Goal: Task Accomplishment & Management: Use online tool/utility

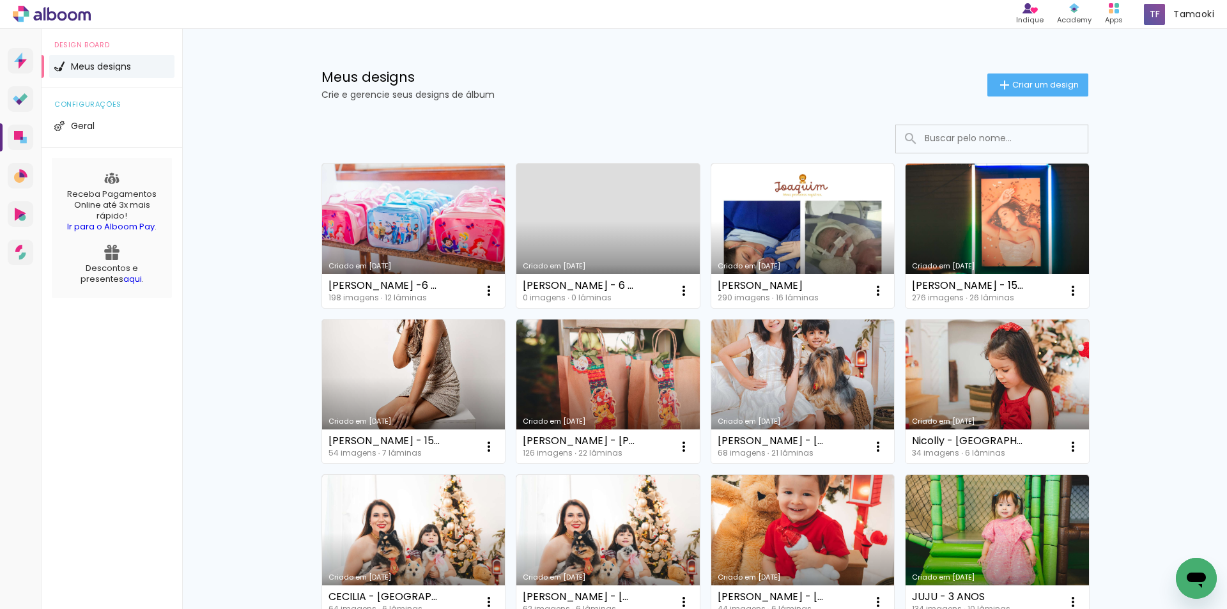
scroll to position [64, 0]
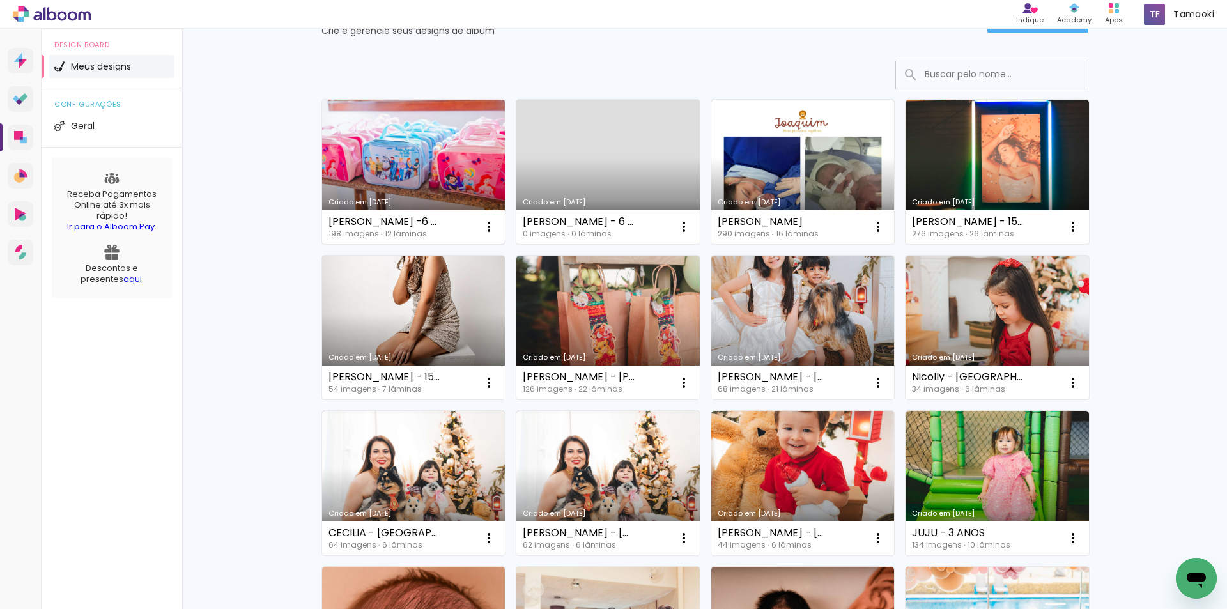
click at [385, 162] on link "Criado em [DATE]" at bounding box center [413, 172] width 183 height 144
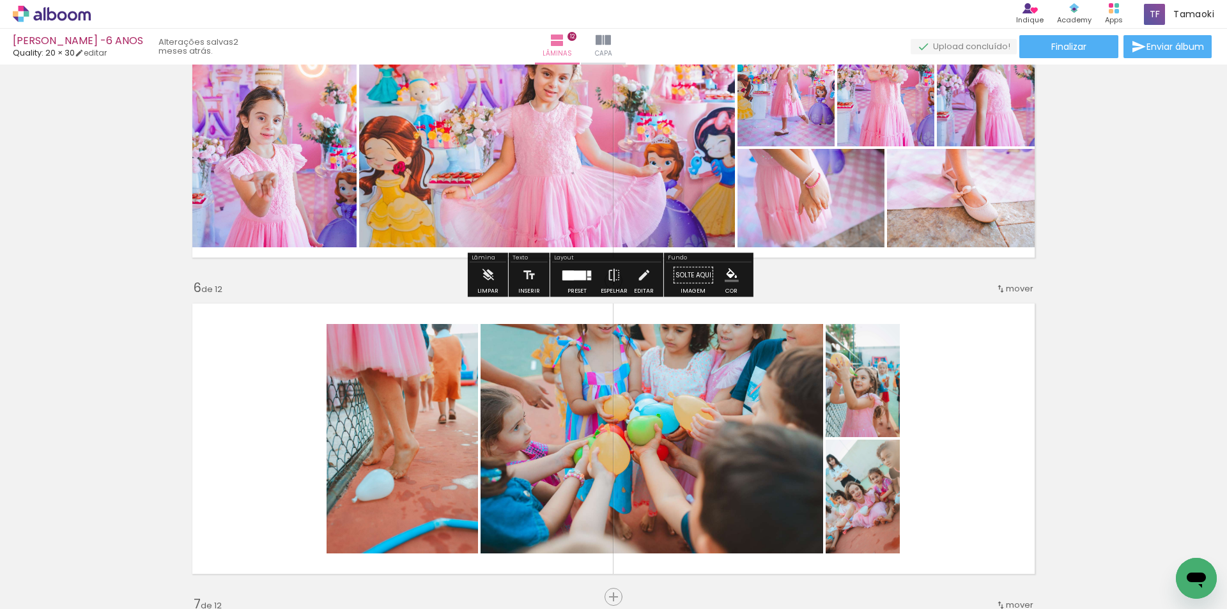
scroll to position [1534, 0]
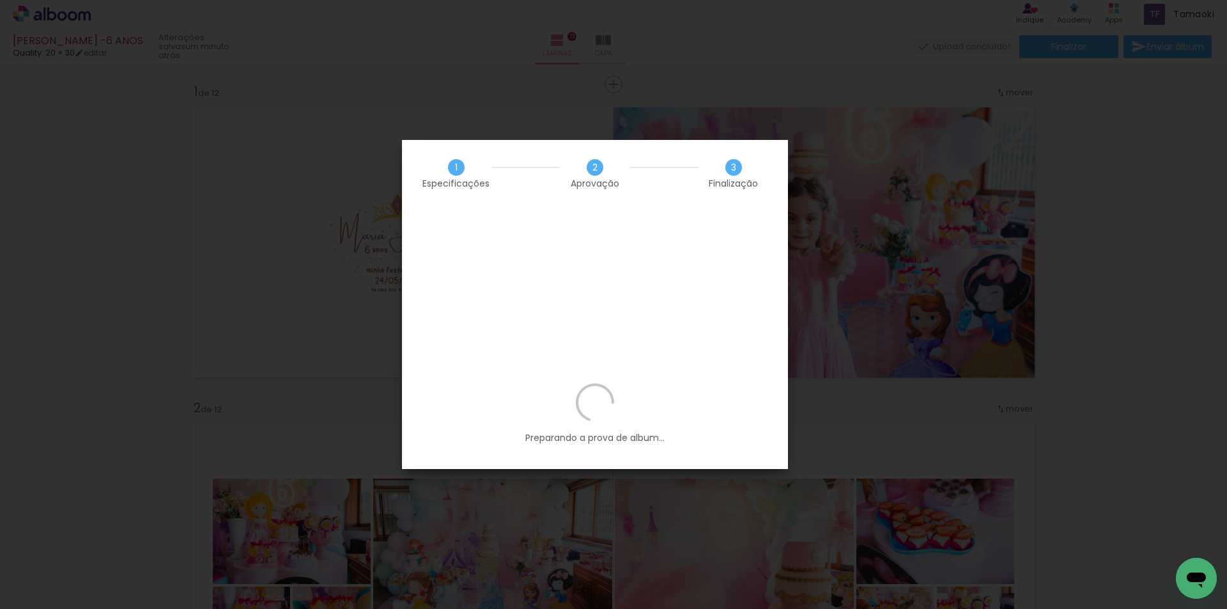
scroll to position [0, 6233]
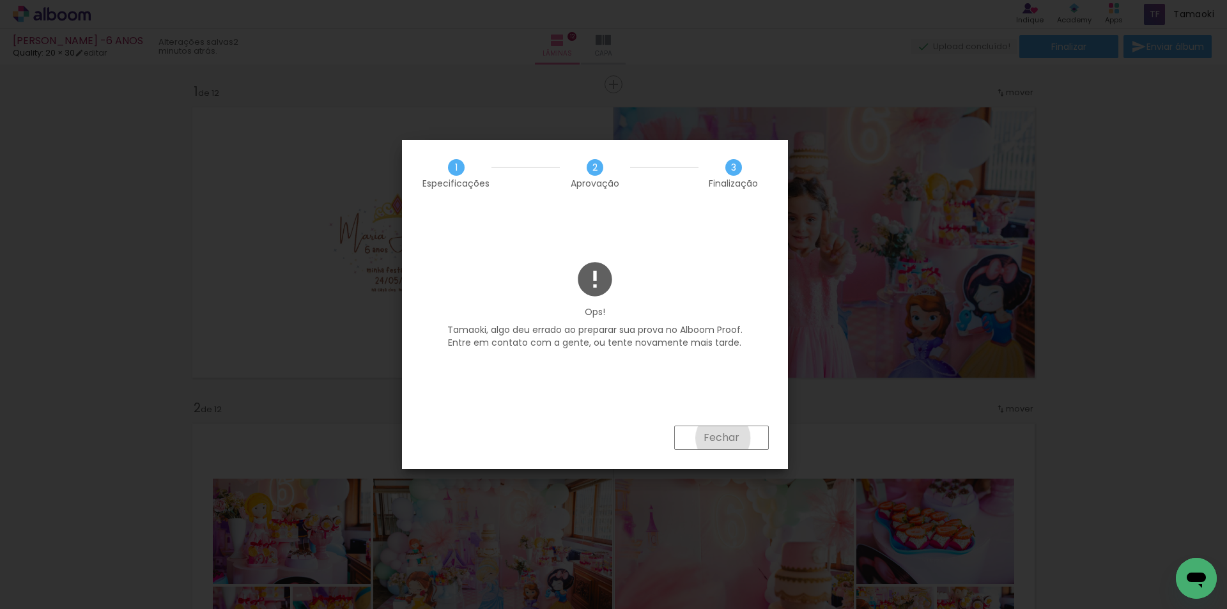
click at [0, 0] on slot "Fechar" at bounding box center [0, 0] width 0 height 0
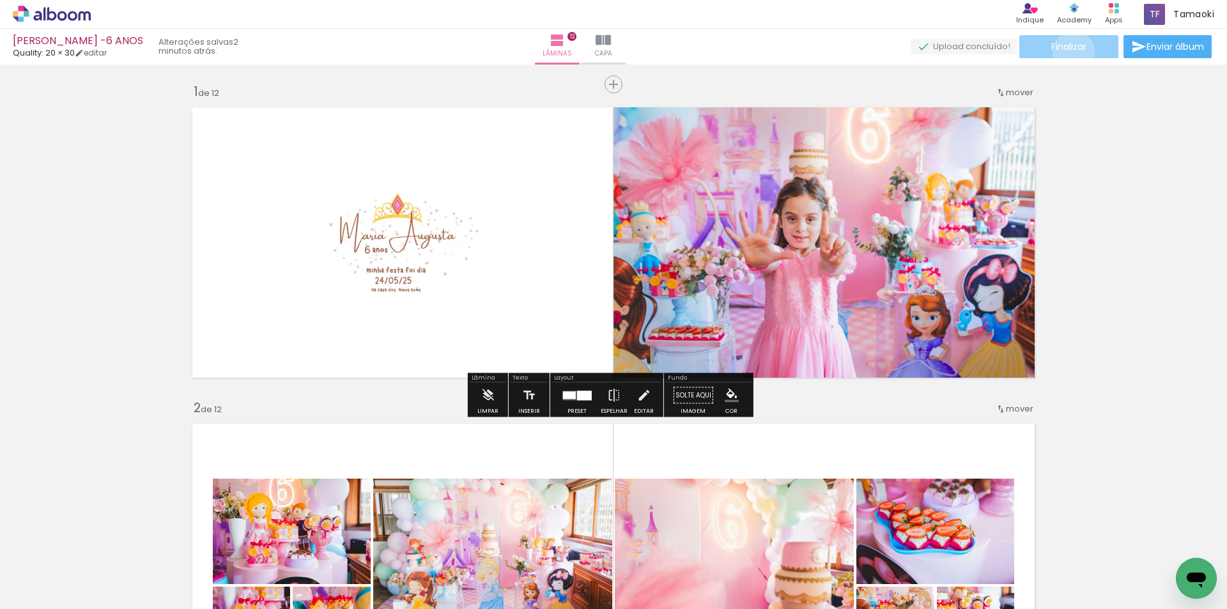
click at [1069, 51] on span "Finalizar" at bounding box center [1068, 46] width 35 height 9
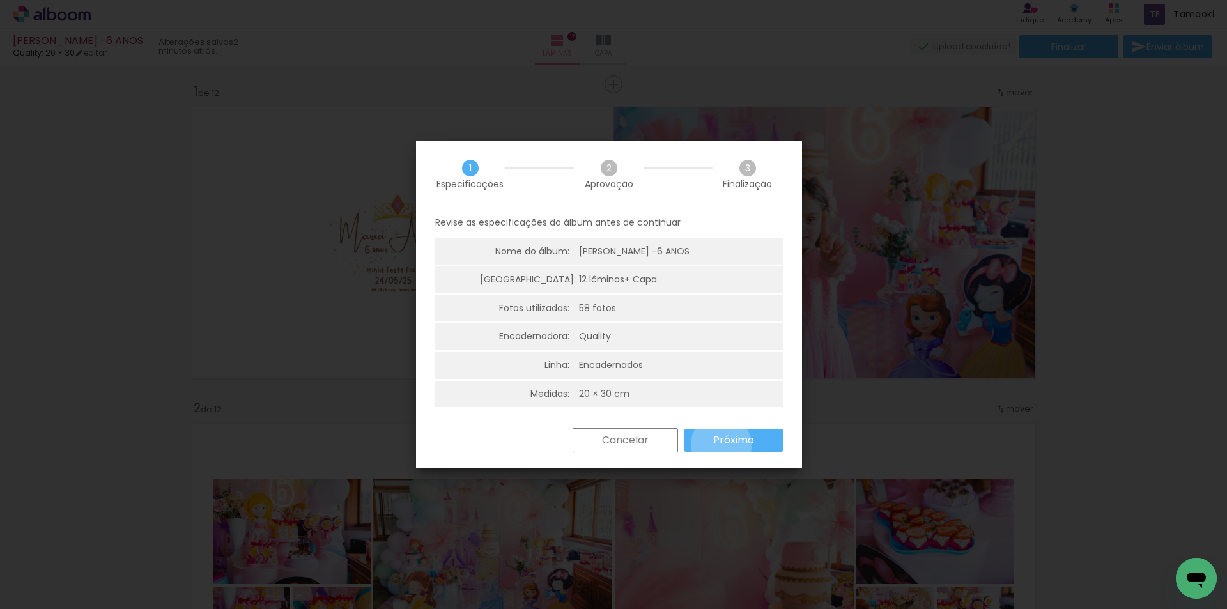
click at [0, 0] on slot "Próximo" at bounding box center [0, 0] width 0 height 0
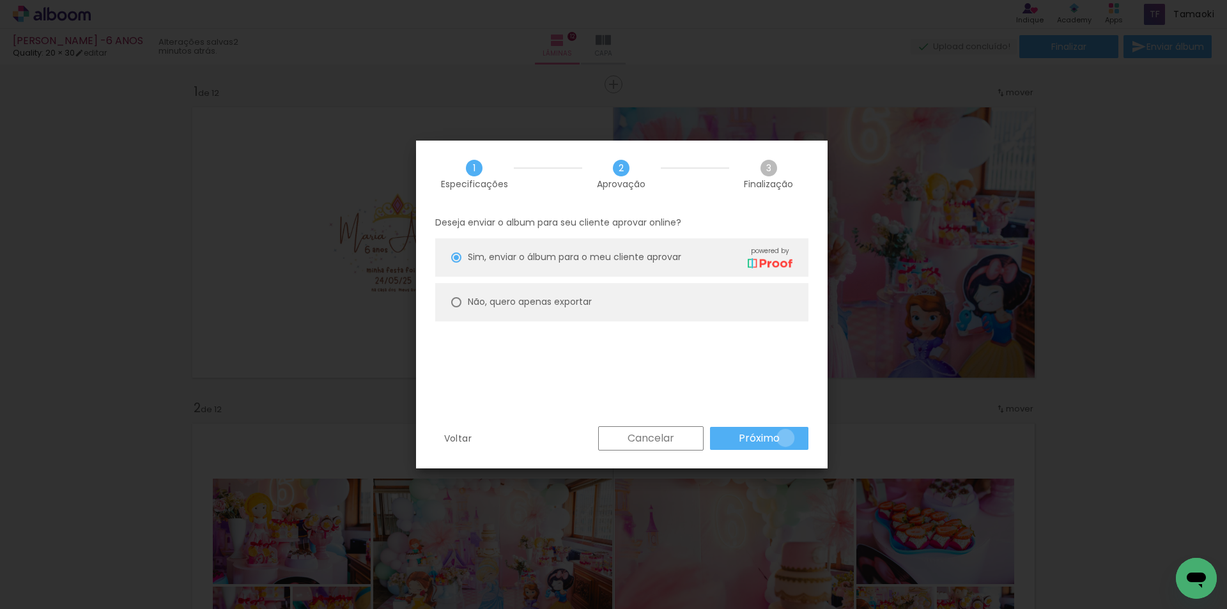
click at [786, 438] on paper-button "Próximo" at bounding box center [759, 438] width 98 height 23
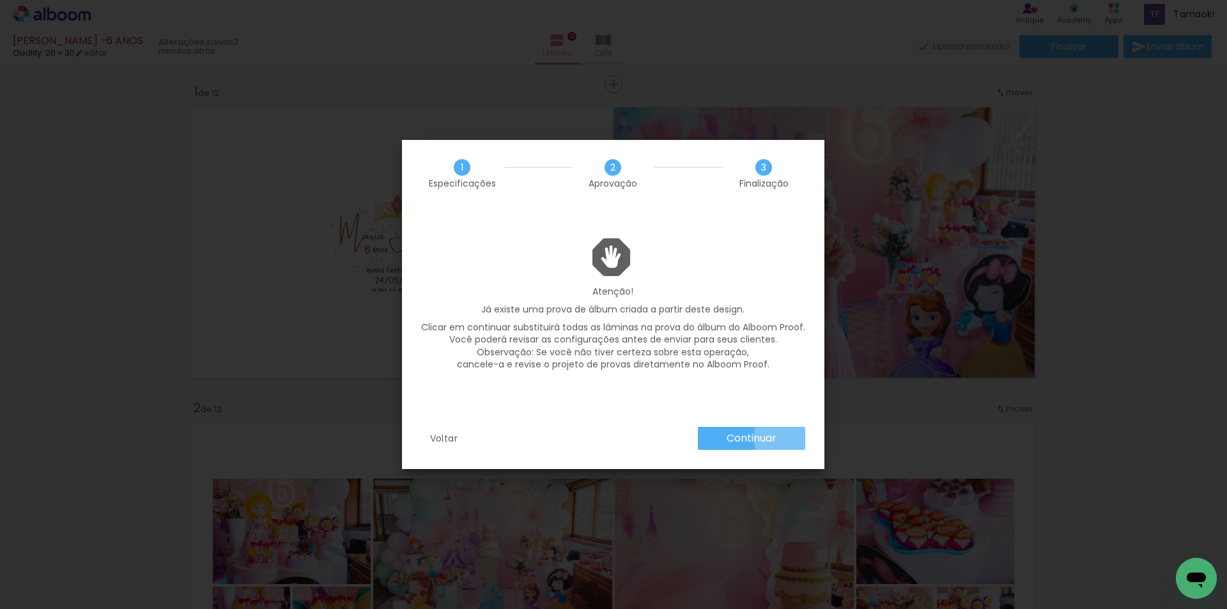
click at [786, 438] on paper-button "Continuar" at bounding box center [751, 438] width 107 height 23
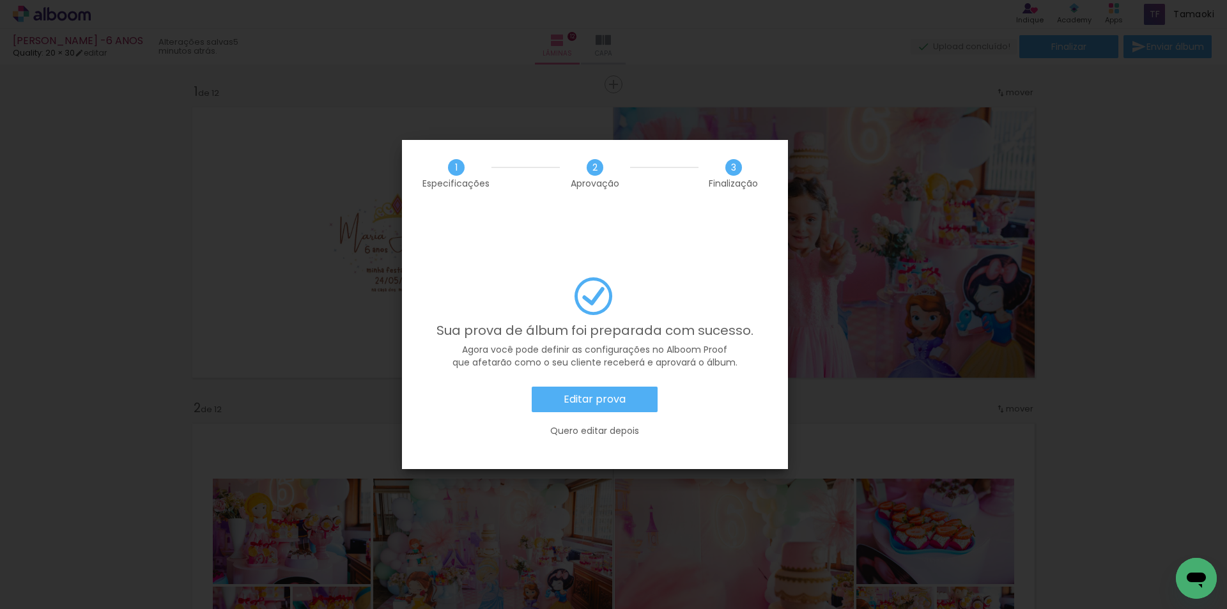
scroll to position [0, 6233]
click at [632, 387] on paper-button "Editar prova" at bounding box center [595, 400] width 126 height 26
